Goal: Task Accomplishment & Management: Complete application form

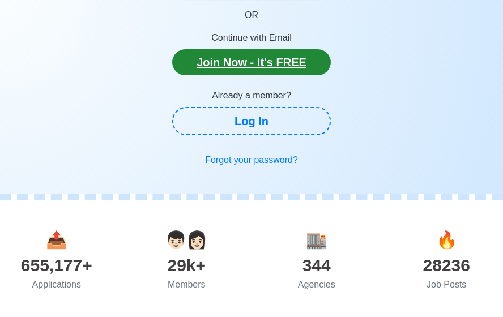
scroll to position [130, 0]
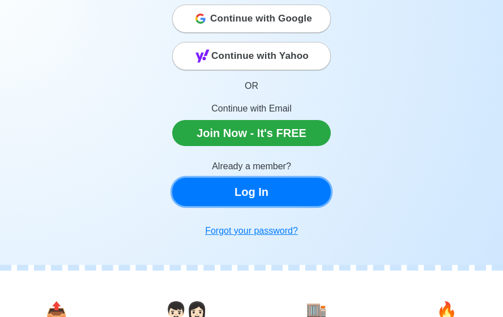
click at [271, 202] on link "Log In" at bounding box center [251, 192] width 159 height 28
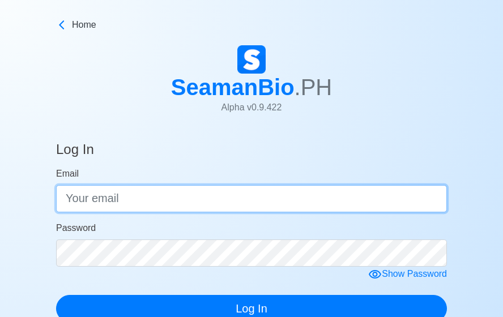
click at [154, 197] on input "Email" at bounding box center [251, 198] width 391 height 27
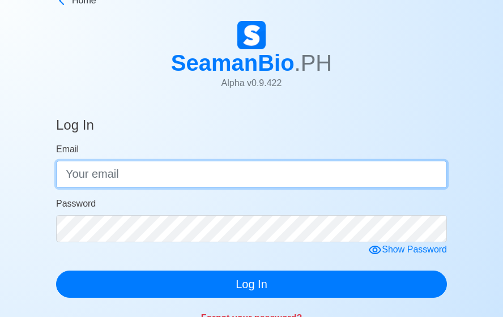
scroll to position [16, 0]
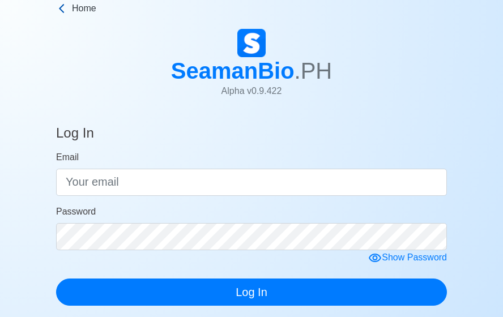
click at [62, 8] on icon at bounding box center [61, 8] width 11 height 11
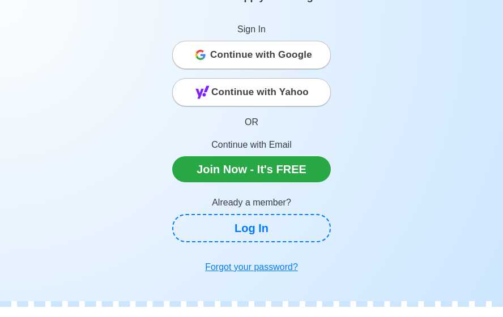
scroll to position [91, 0]
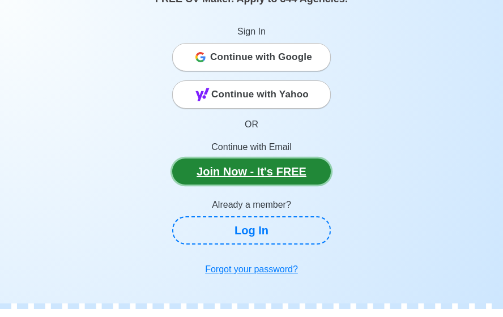
click at [230, 177] on link "Join Now - It's FREE" at bounding box center [251, 172] width 159 height 26
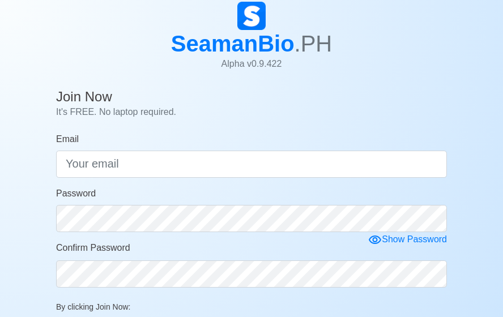
scroll to position [42, 0]
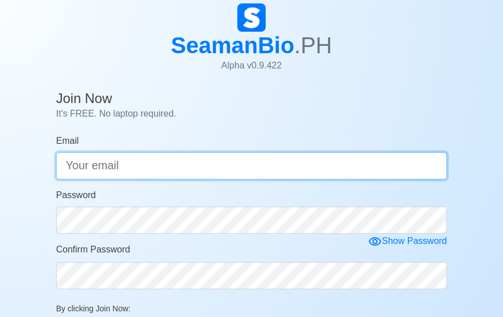
click at [207, 173] on input "Email" at bounding box center [251, 165] width 391 height 27
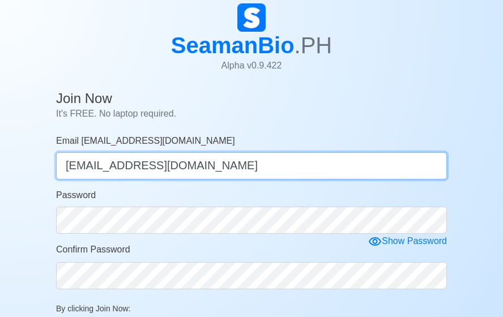
type input "[EMAIL_ADDRESS][DOMAIN_NAME]"
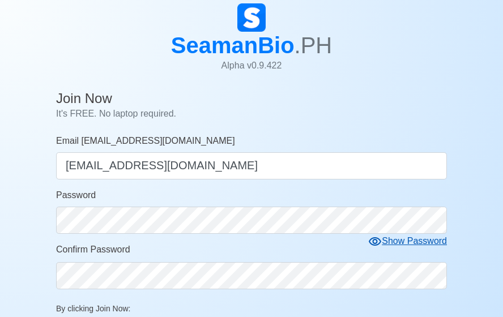
click at [406, 243] on div "Show Password" at bounding box center [407, 241] width 79 height 14
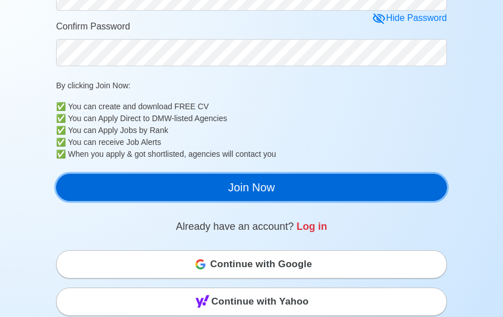
click at [174, 192] on button "Join Now" at bounding box center [251, 187] width 391 height 27
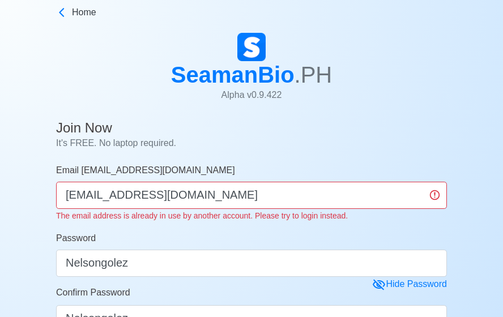
scroll to position [0, 0]
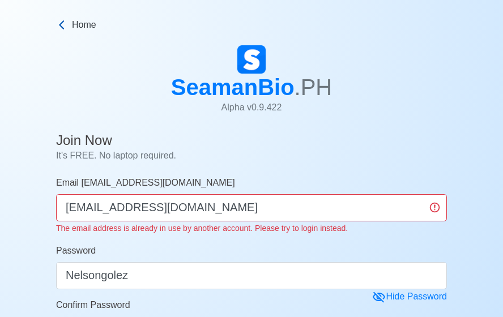
click at [61, 20] on icon at bounding box center [61, 24] width 11 height 11
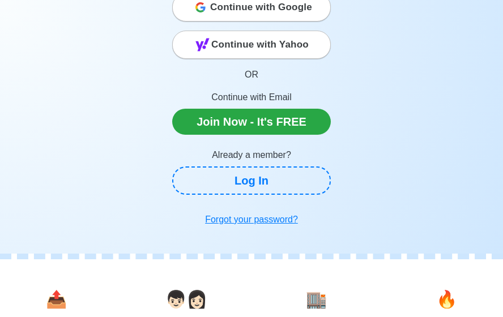
scroll to position [153, 0]
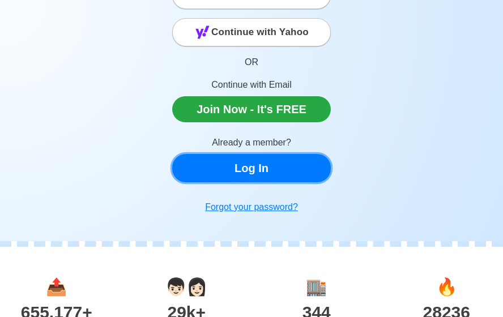
click at [252, 166] on link "Log In" at bounding box center [251, 168] width 159 height 28
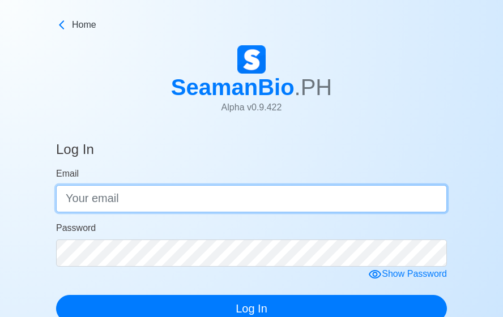
click at [173, 200] on input "Email" at bounding box center [251, 198] width 391 height 27
type input "[EMAIL_ADDRESS][DOMAIN_NAME]"
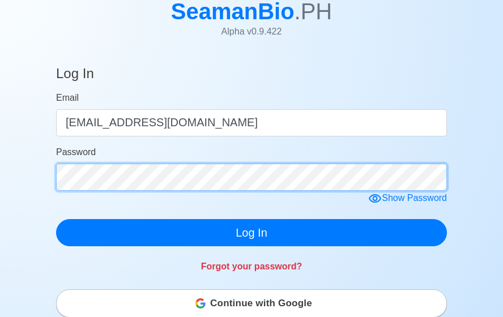
scroll to position [75, 0]
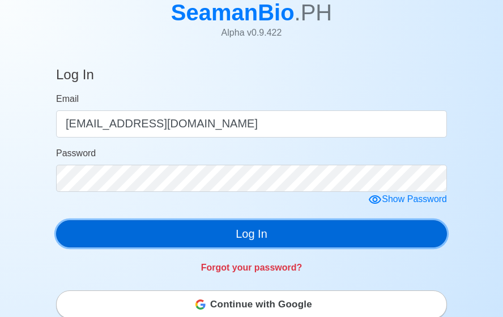
click at [200, 233] on button "Log In" at bounding box center [251, 233] width 391 height 27
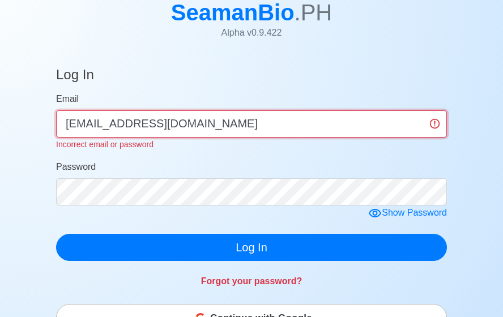
click at [211, 115] on input "[EMAIL_ADDRESS][DOMAIN_NAME]" at bounding box center [251, 123] width 391 height 27
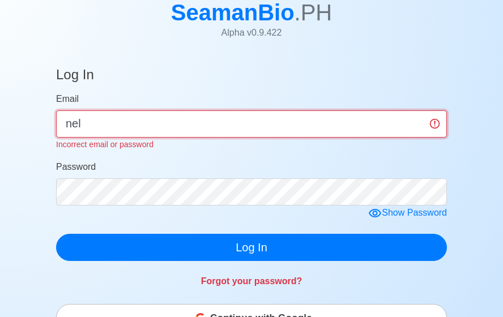
type input "[EMAIL_ADDRESS][DOMAIN_NAME]"
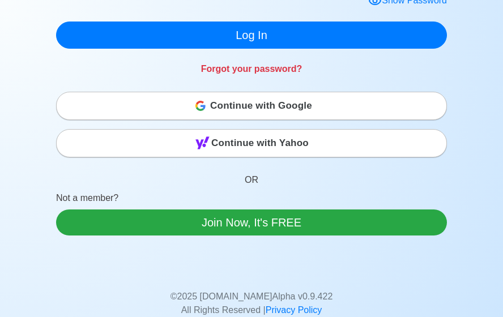
scroll to position [274, 0]
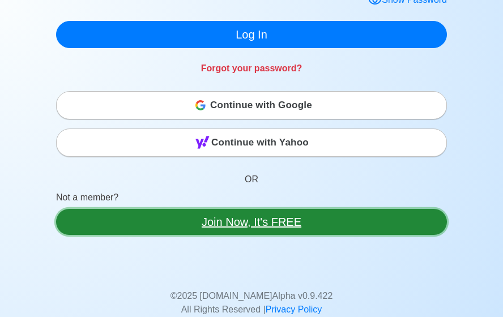
click at [199, 228] on link "Join Now, It's FREE" at bounding box center [251, 222] width 391 height 26
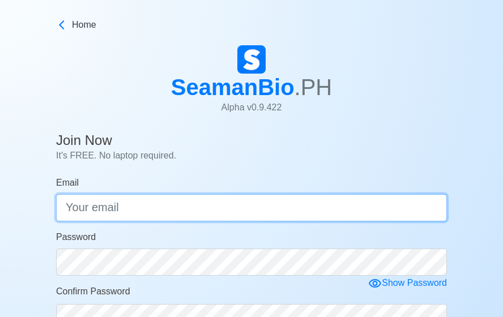
click at [194, 209] on input "Email" at bounding box center [251, 207] width 391 height 27
type input "[EMAIL_ADDRESS][DOMAIN_NAME]"
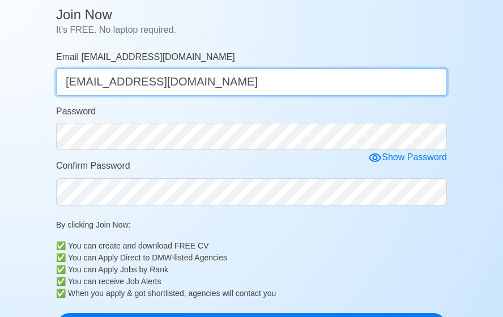
scroll to position [125, 0]
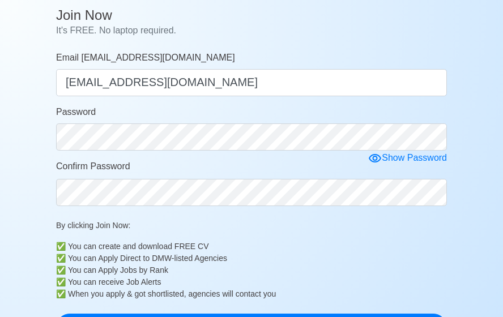
click at [383, 168] on div "Confirm Password" at bounding box center [251, 183] width 391 height 46
click at [385, 165] on div "Show Password" at bounding box center [407, 158] width 79 height 14
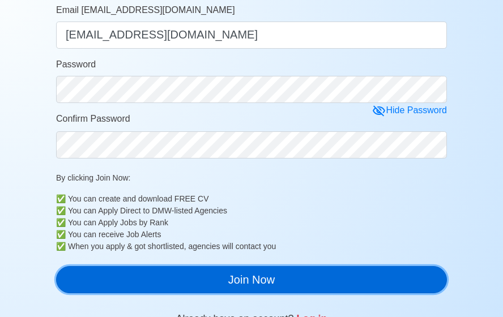
click at [148, 281] on button "Join Now" at bounding box center [251, 279] width 391 height 27
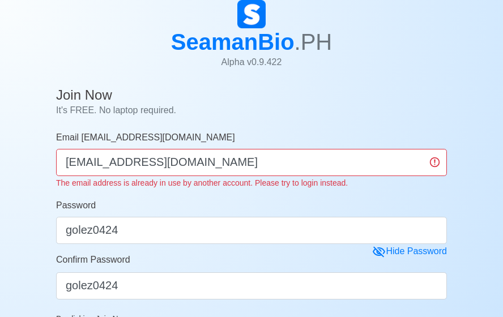
scroll to position [48, 0]
